Goal: Navigation & Orientation: Find specific page/section

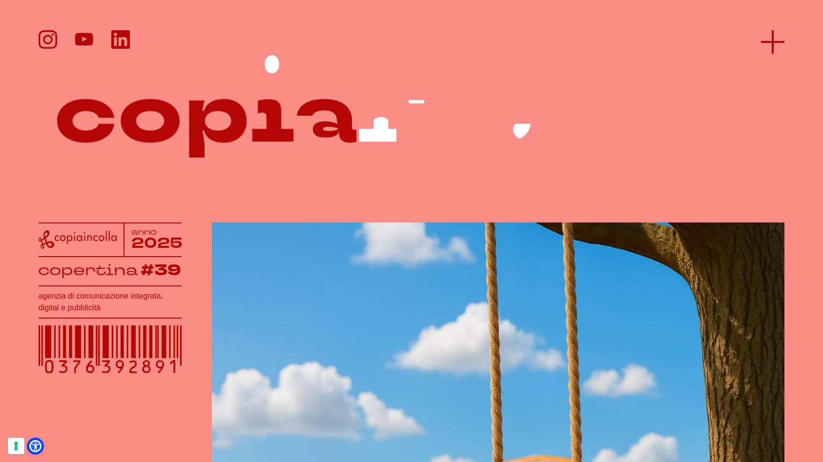
click at [768, 38] on icon at bounding box center [772, 41] width 23 height 23
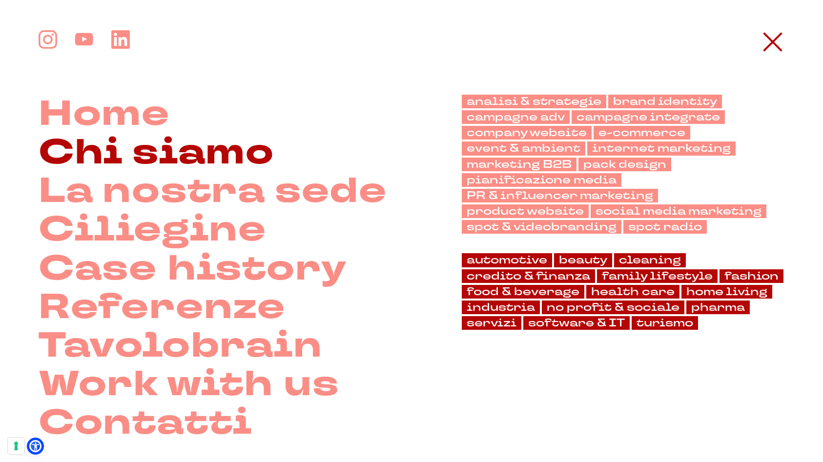
click at [184, 156] on link "Chi siamo" at bounding box center [157, 152] width 236 height 39
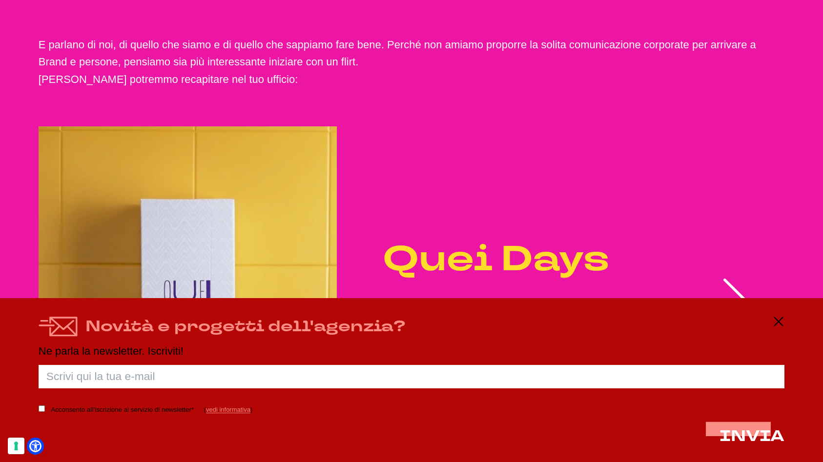
scroll to position [1839, 0]
click at [771, 325] on div "Novità e progetti dell'agenzia?" at bounding box center [412, 327] width 746 height 22
click at [778, 322] on line at bounding box center [778, 322] width 12 height 0
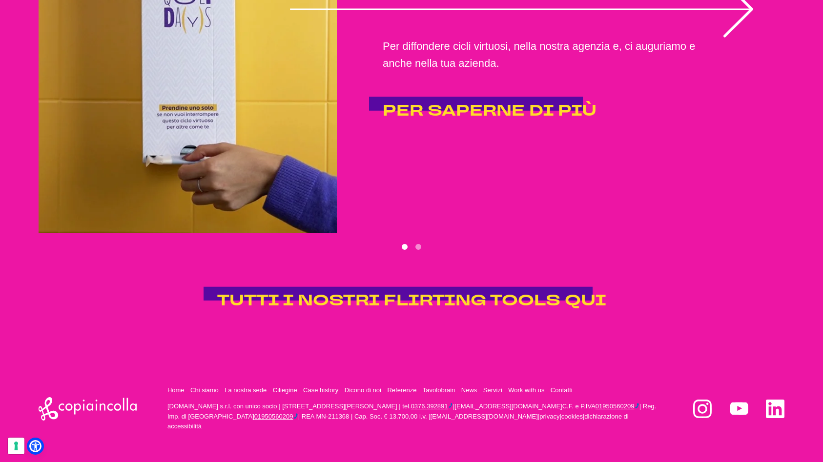
scroll to position [2153, 0]
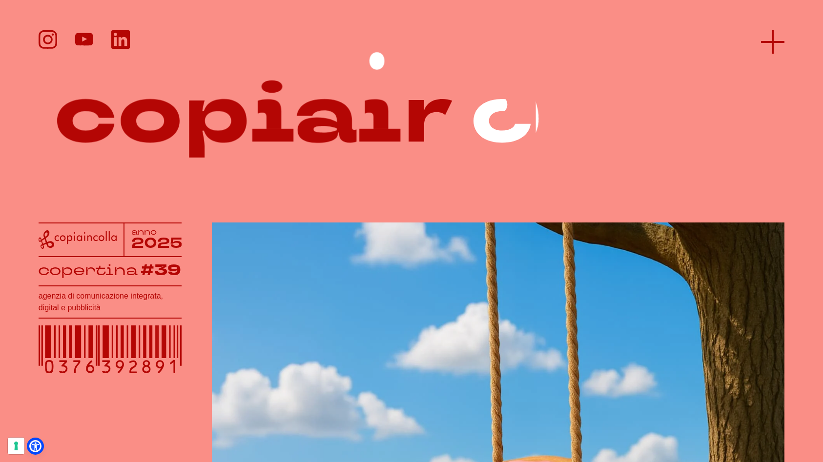
click at [775, 36] on icon at bounding box center [772, 41] width 23 height 23
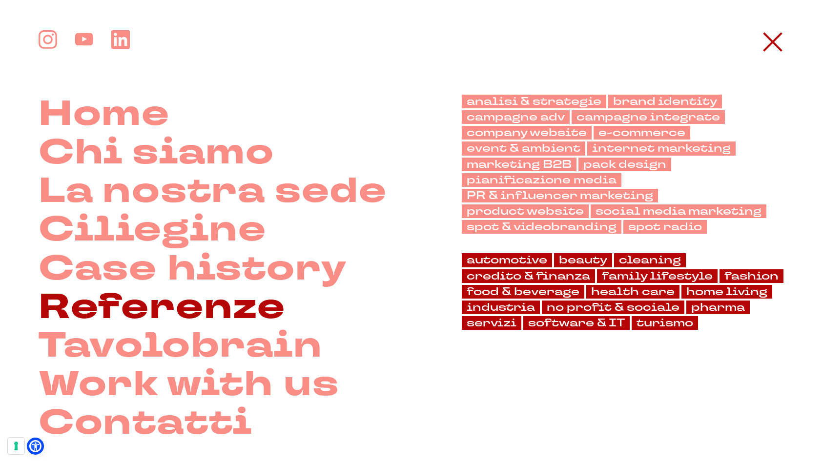
click at [162, 307] on link "Referenze" at bounding box center [162, 307] width 247 height 39
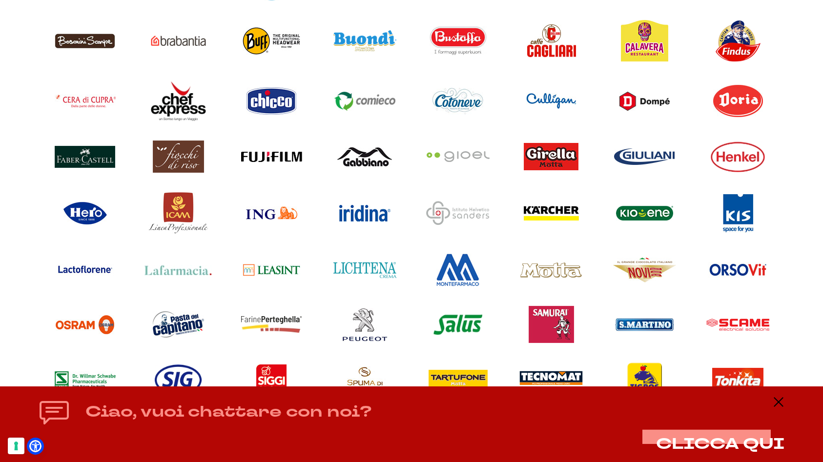
scroll to position [870, 0]
click at [778, 402] on line at bounding box center [778, 402] width 12 height 0
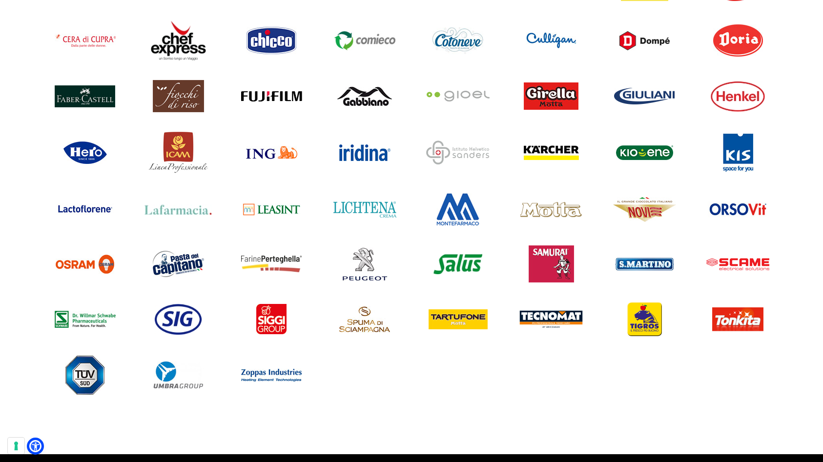
scroll to position [930, 0]
